Goal: Use online tool/utility: Utilize a website feature to perform a specific function

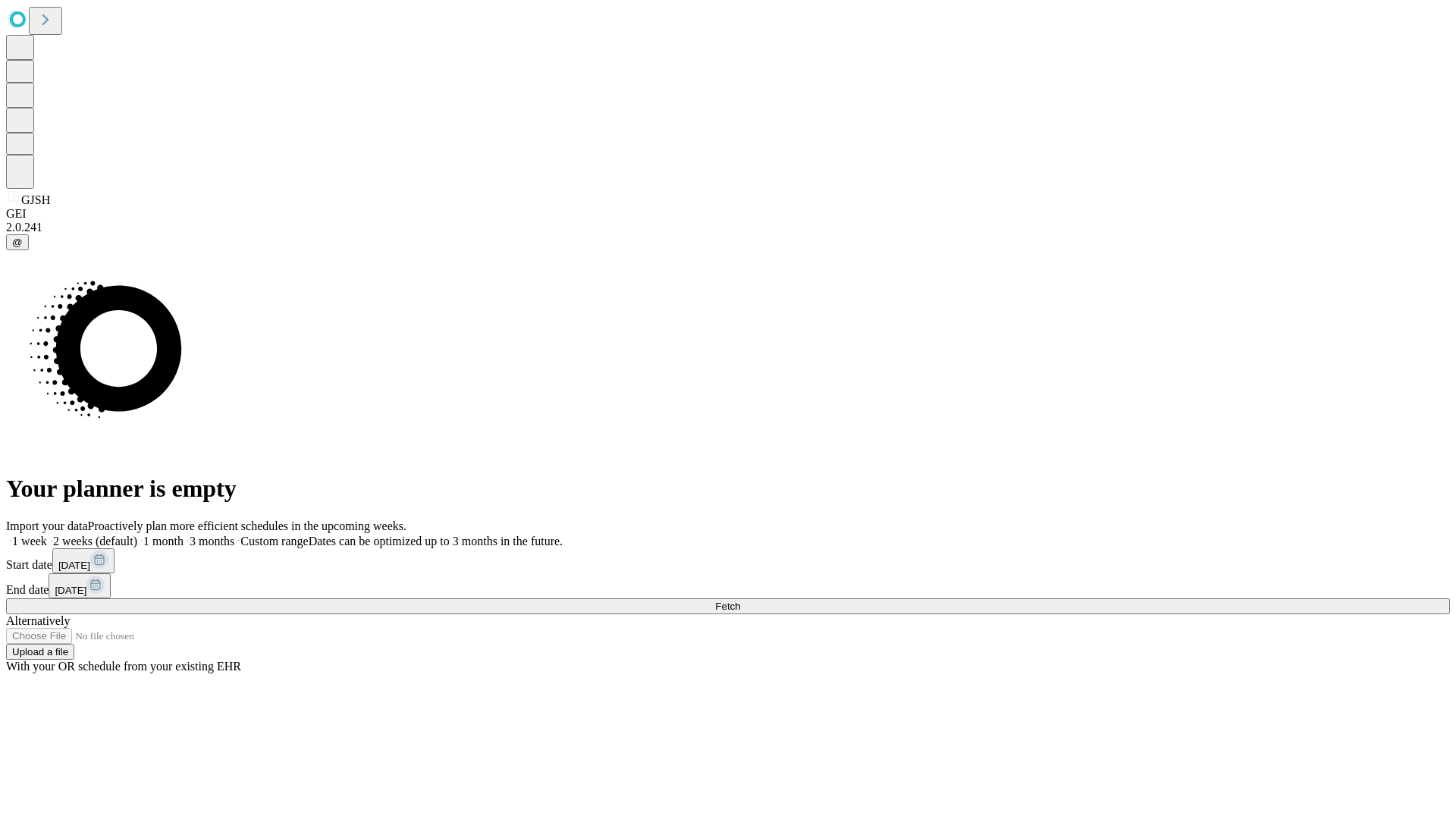
click at [740, 600] on span "Fetch" at bounding box center [728, 606] width 25 height 12
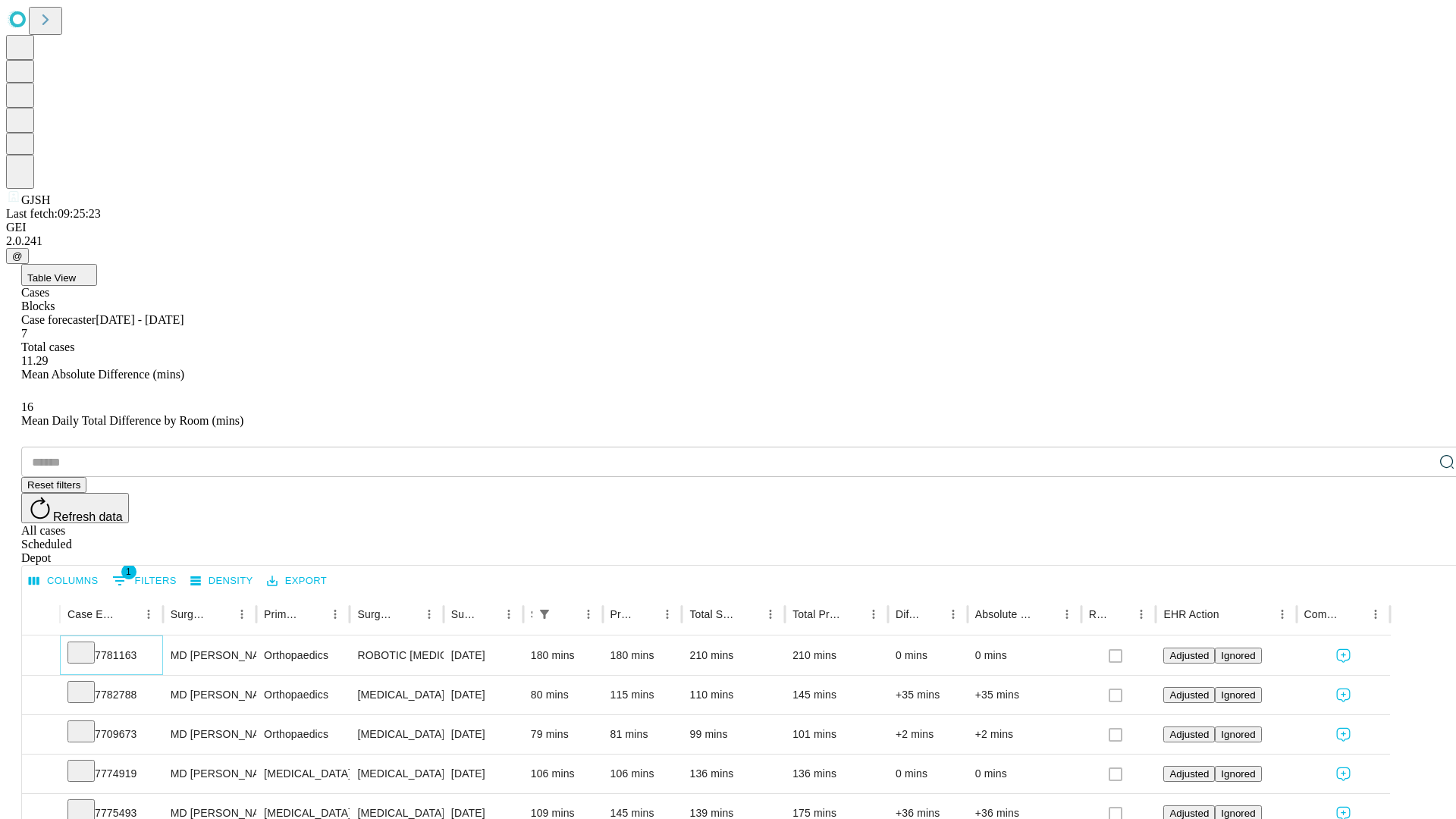
click at [89, 643] on icon at bounding box center [81, 651] width 16 height 16
